Goal: Task Accomplishment & Management: Complete application form

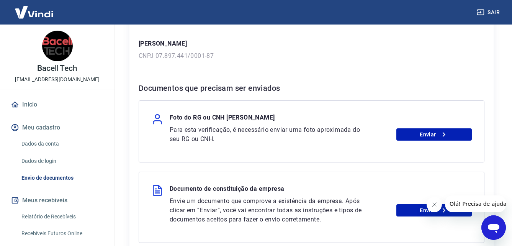
scroll to position [115, 0]
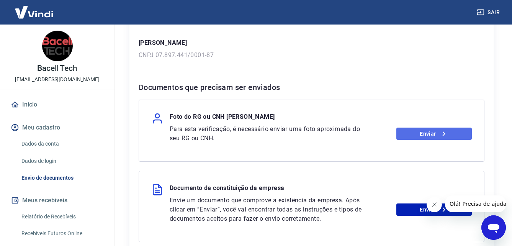
click at [445, 131] on icon at bounding box center [443, 133] width 9 height 9
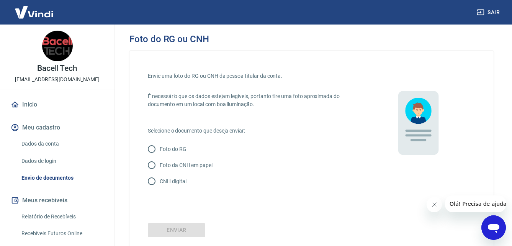
click at [151, 179] on input "CNH digital" at bounding box center [152, 181] width 16 height 16
radio input "true"
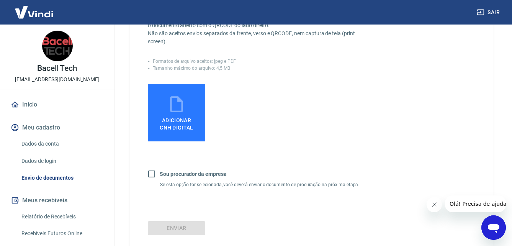
scroll to position [192, 0]
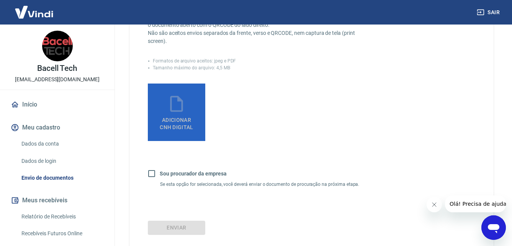
click at [180, 109] on icon at bounding box center [176, 103] width 19 height 19
click at [0, 0] on input "Adicionar CNH Digital" at bounding box center [0, 0] width 0 height 0
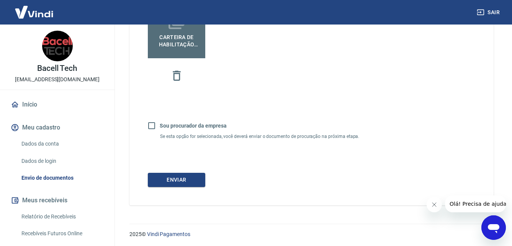
scroll to position [276, 0]
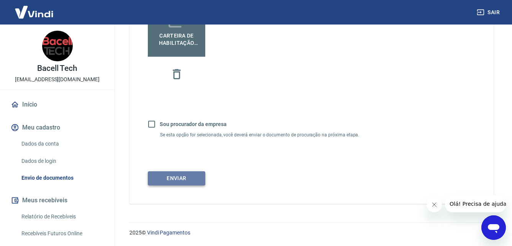
click at [186, 177] on button "Enviar" at bounding box center [176, 178] width 57 height 14
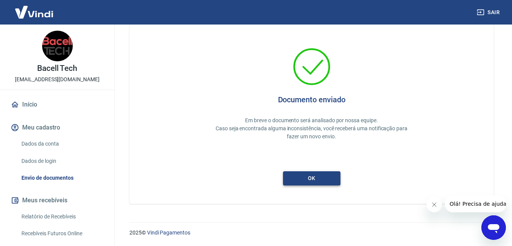
click at [301, 178] on button "ok" at bounding box center [311, 178] width 57 height 14
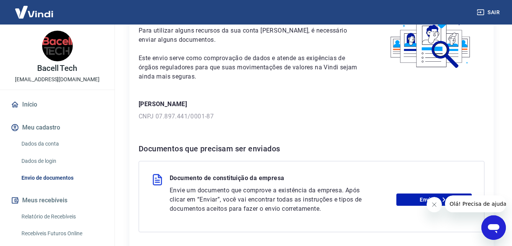
scroll to position [77, 0]
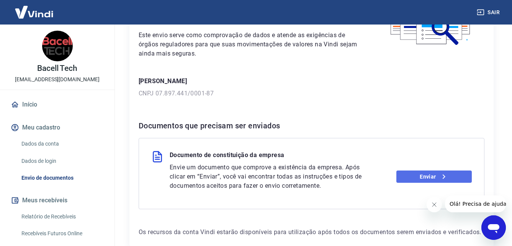
click at [438, 177] on link "Enviar" at bounding box center [433, 176] width 75 height 12
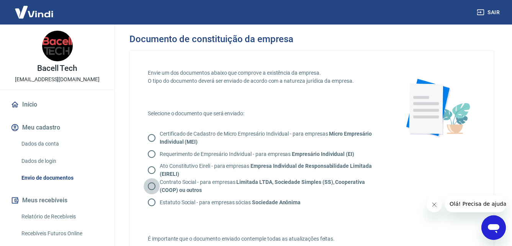
click at [150, 187] on input "Contrato Social - para empresas Limitada LTDA, Sociedade Simples (SS), Cooperat…" at bounding box center [152, 186] width 16 height 16
radio input "true"
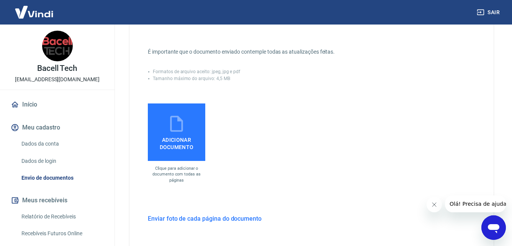
scroll to position [192, 0]
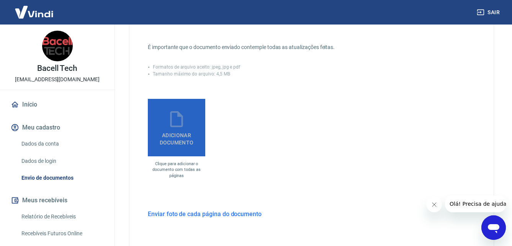
click at [184, 147] on label "Adicionar documento" at bounding box center [176, 127] width 57 height 57
click at [0, 0] on input "Adicionar documento" at bounding box center [0, 0] width 0 height 0
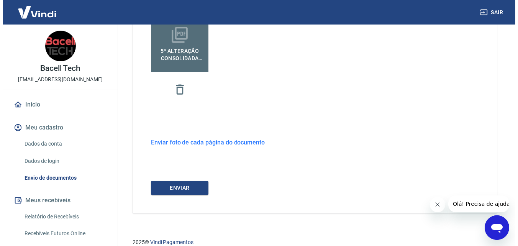
scroll to position [285, 0]
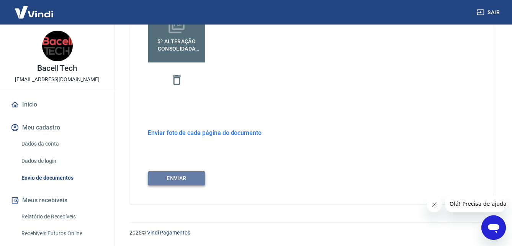
click at [177, 178] on button "ENVIAR" at bounding box center [176, 178] width 57 height 14
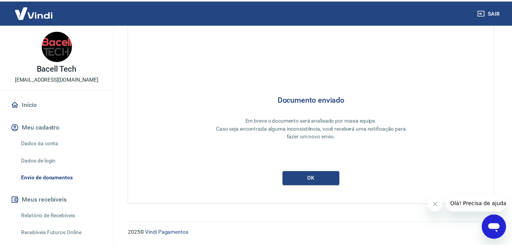
scroll to position [20, 0]
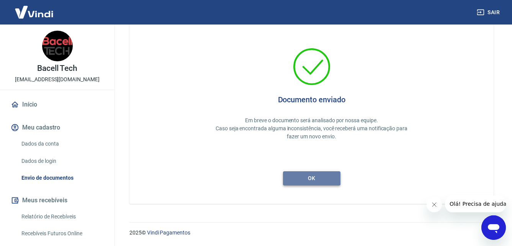
click at [302, 179] on button "ok" at bounding box center [311, 178] width 57 height 14
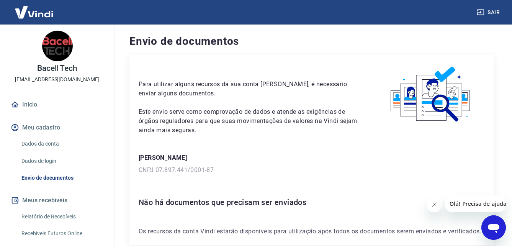
drag, startPoint x: 19, startPoint y: 96, endPoint x: 26, endPoint y: 103, distance: 10.6
click at [19, 96] on div "Bacell Tech [EMAIL_ADDRESS][DOMAIN_NAME] Início Meu cadastro Dados da conta Dad…" at bounding box center [57, 173] width 115 height 297
click at [27, 104] on link "Início" at bounding box center [57, 104] width 96 height 17
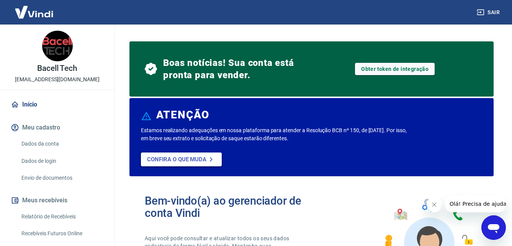
click at [202, 157] on p "Confira o que muda" at bounding box center [176, 159] width 59 height 7
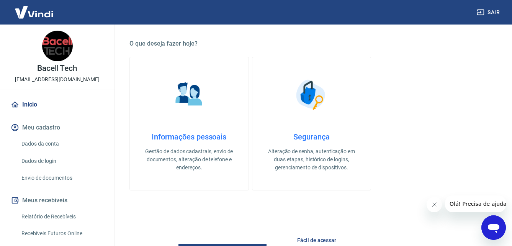
scroll to position [268, 0]
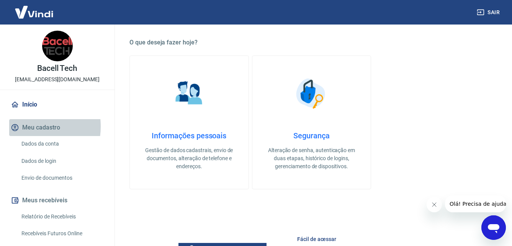
click at [25, 126] on button "Meu cadastro" at bounding box center [57, 127] width 96 height 17
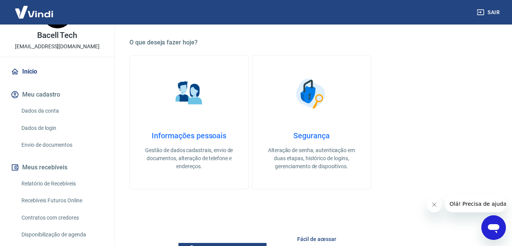
scroll to position [0, 0]
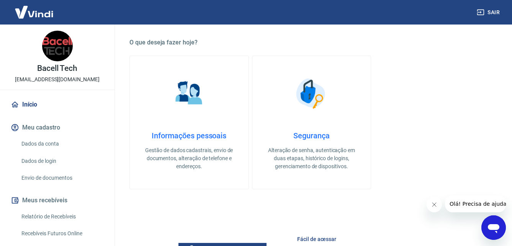
click at [48, 52] on img at bounding box center [57, 46] width 31 height 31
click at [49, 65] on p "Bacell Tech" at bounding box center [57, 68] width 40 height 8
click at [49, 69] on p "Bacell Tech" at bounding box center [57, 68] width 40 height 8
click at [39, 13] on img at bounding box center [34, 11] width 50 height 23
click at [38, 13] on img at bounding box center [34, 11] width 50 height 23
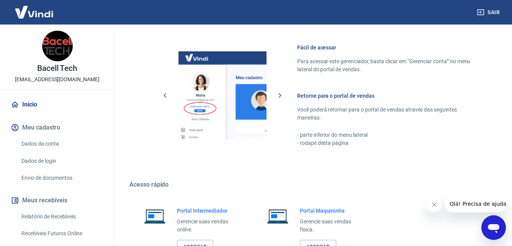
scroll to position [498, 0]
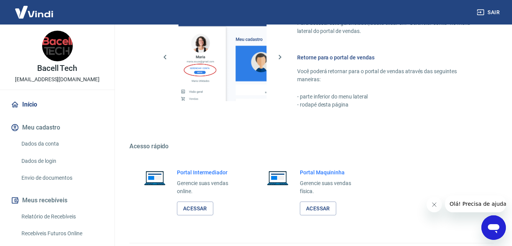
click at [31, 144] on link "Dados da conta" at bounding box center [61, 144] width 87 height 16
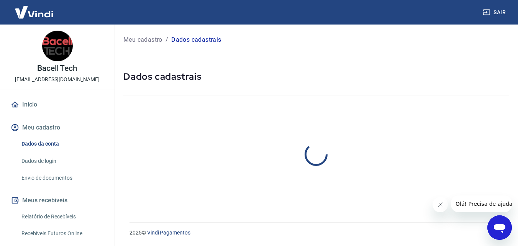
select select "PR"
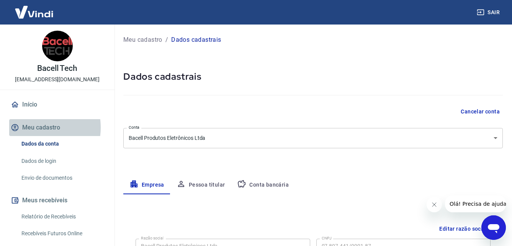
click at [34, 128] on button "Meu cadastro" at bounding box center [57, 127] width 96 height 17
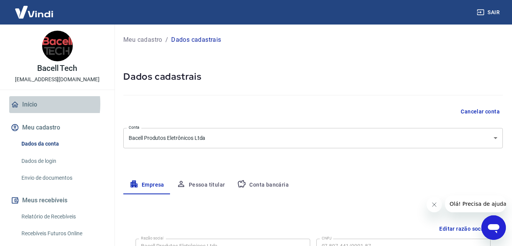
click at [18, 103] on icon at bounding box center [15, 104] width 8 height 8
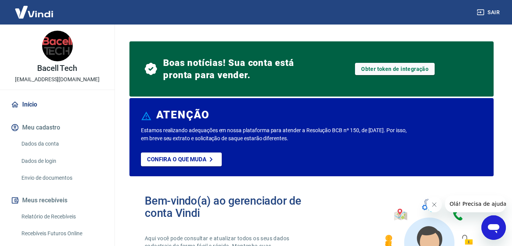
click at [202, 81] on span "Boas notícias! Sua conta está pronta para vender." at bounding box center [237, 69] width 148 height 25
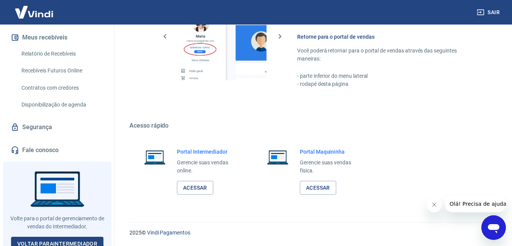
scroll to position [168, 0]
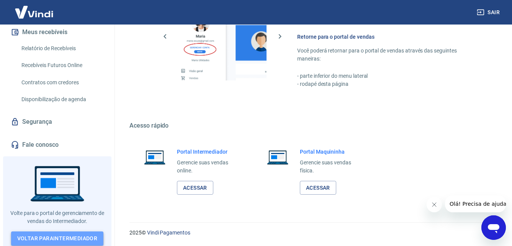
click at [54, 234] on link "Voltar para Intermediador" at bounding box center [57, 238] width 93 height 14
